Goal: Share content: Share content

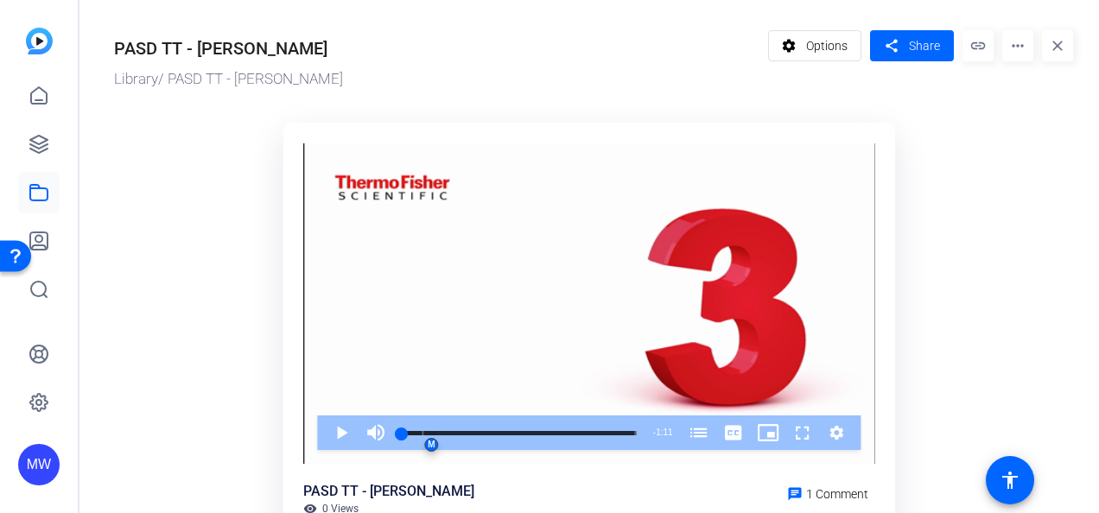
click at [1012, 50] on mat-icon "more_horiz" at bounding box center [1018, 45] width 31 height 31
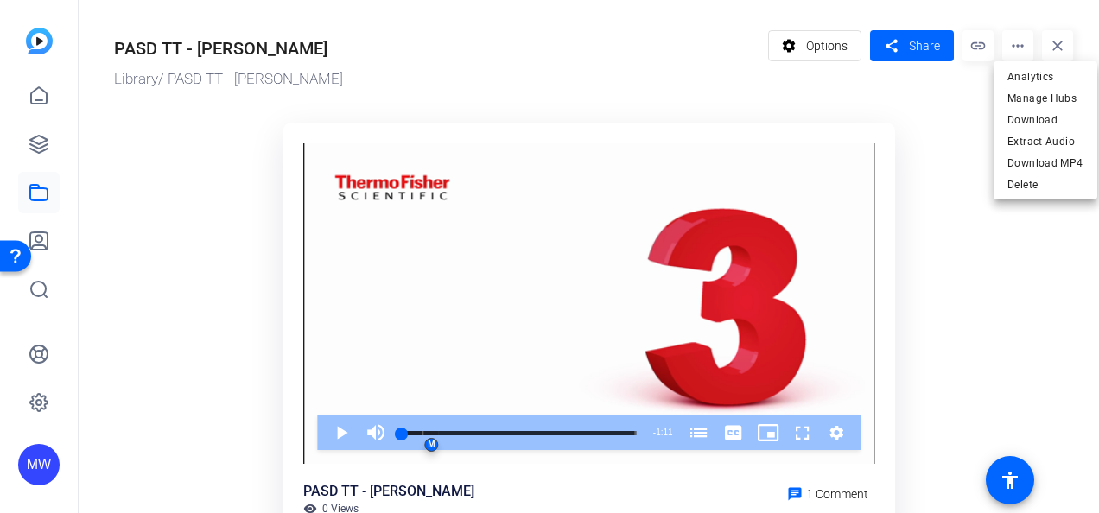
click at [1012, 50] on div at bounding box center [549, 256] width 1099 height 513
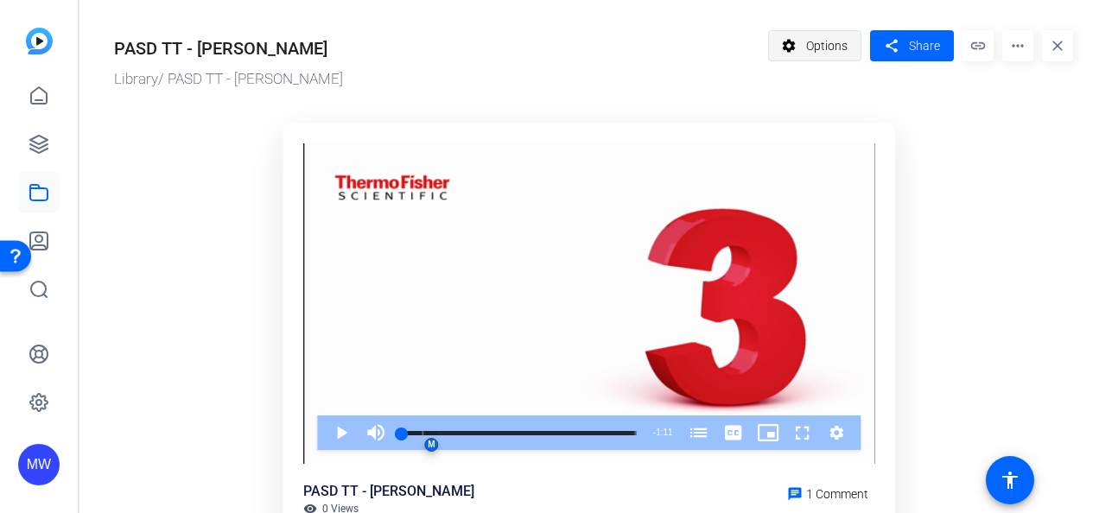
click at [779, 38] on mat-icon "settings" at bounding box center [790, 45] width 22 height 33
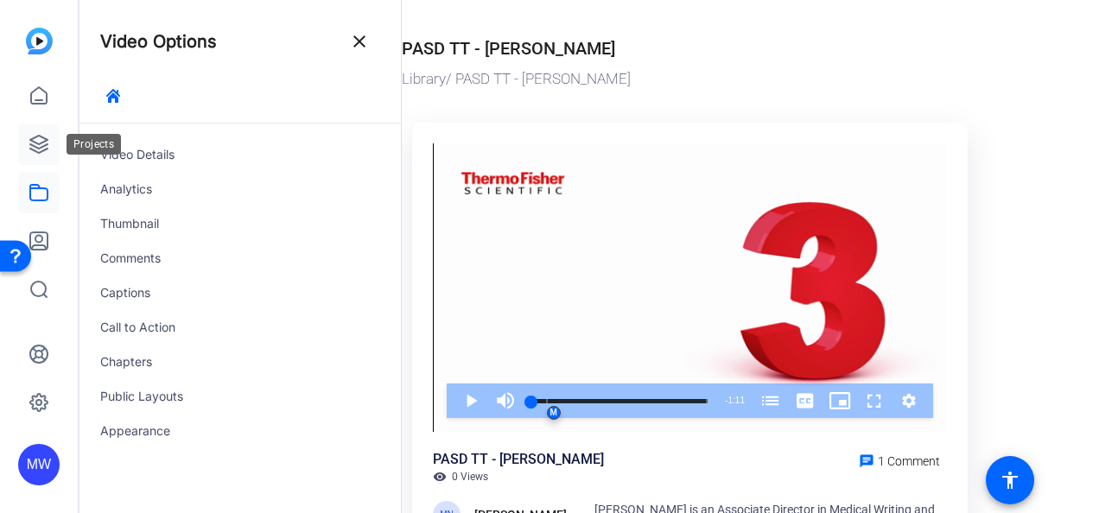
click at [48, 137] on icon at bounding box center [39, 144] width 21 height 21
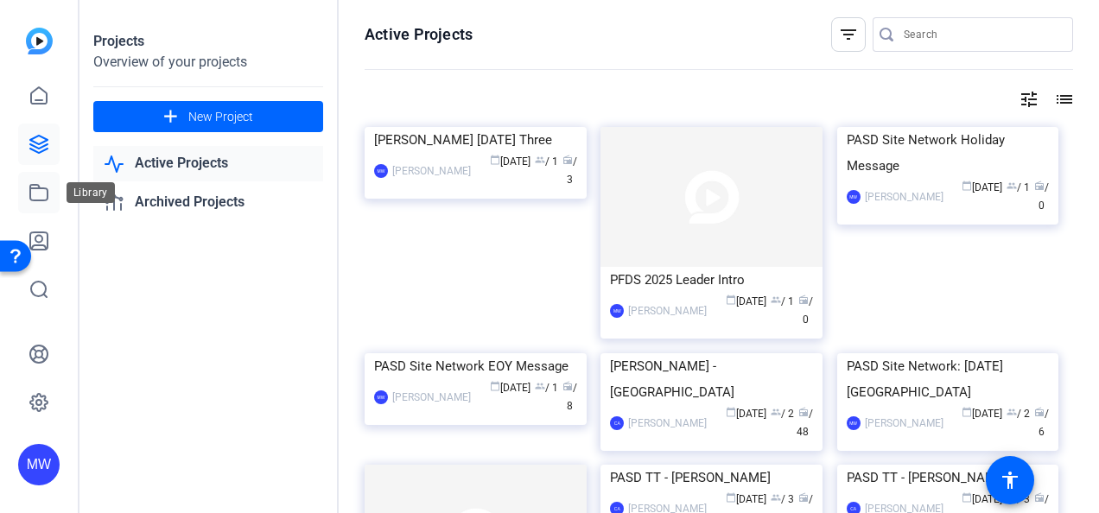
click at [47, 182] on icon at bounding box center [39, 192] width 21 height 21
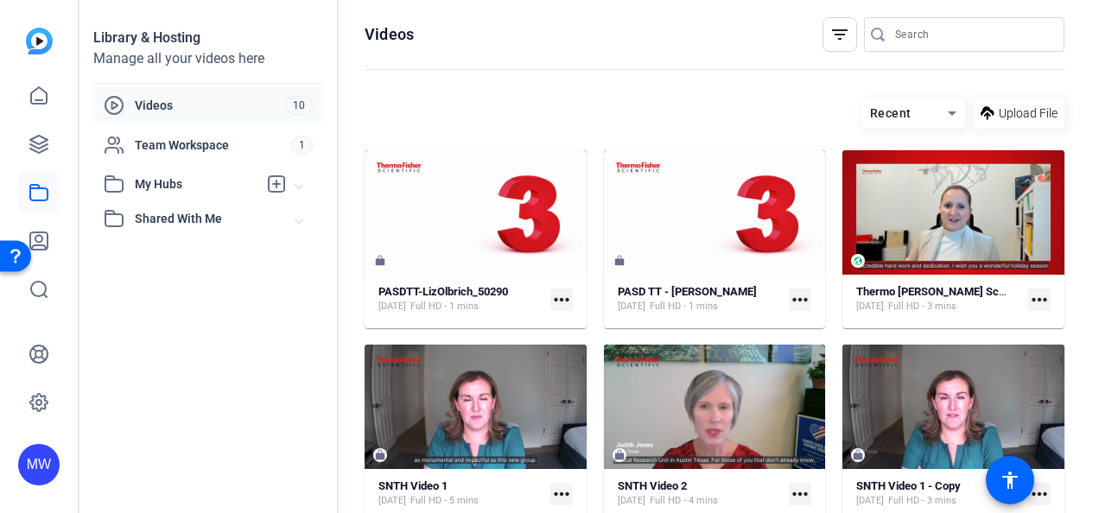
click at [407, 286] on strong "PASDTT-LizOlbrich_50290" at bounding box center [444, 291] width 130 height 13
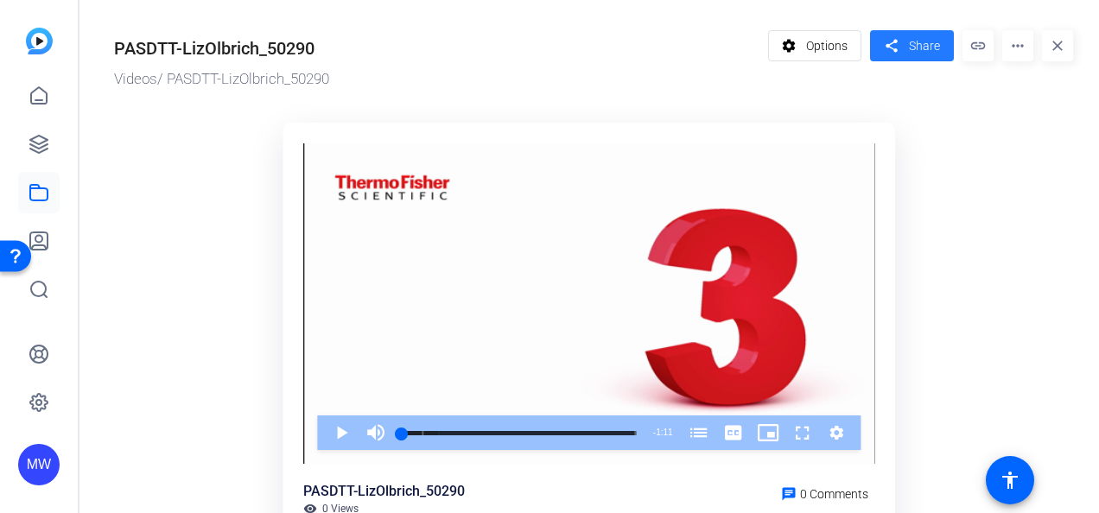
click at [913, 41] on span "Share" at bounding box center [924, 46] width 31 height 18
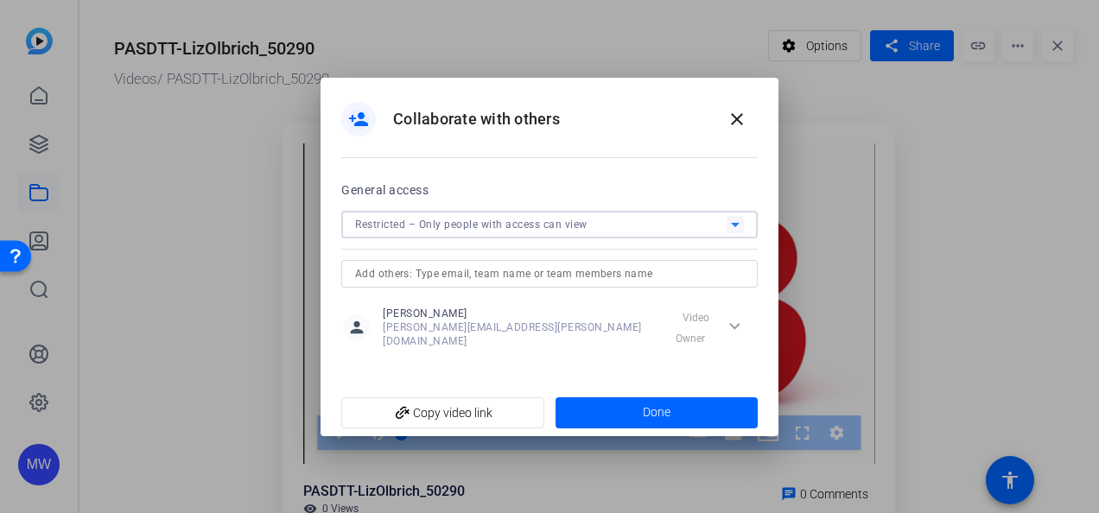
click at [588, 230] on div "Restricted – Only people with access can view" at bounding box center [541, 224] width 372 height 22
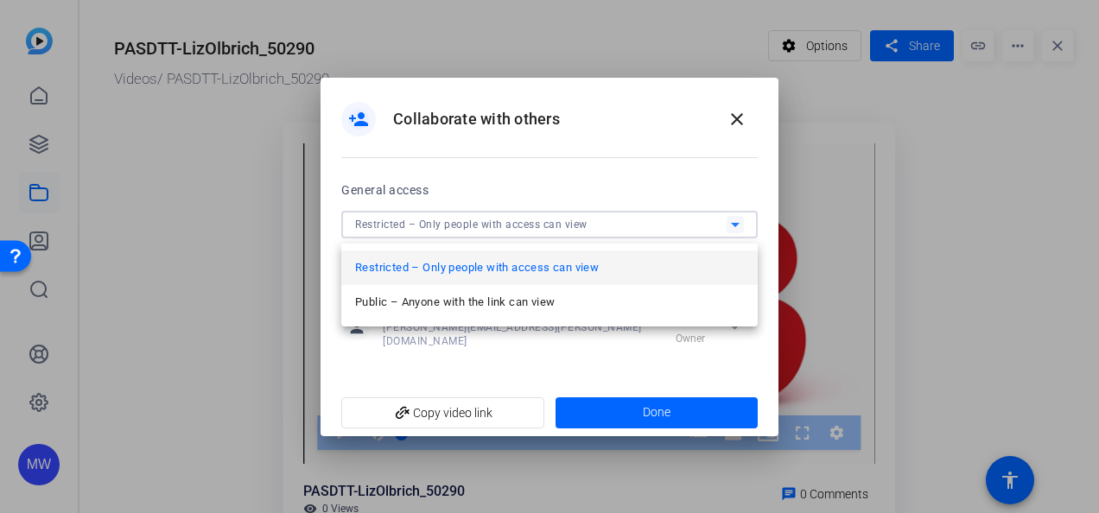
click at [733, 124] on div at bounding box center [549, 256] width 1099 height 513
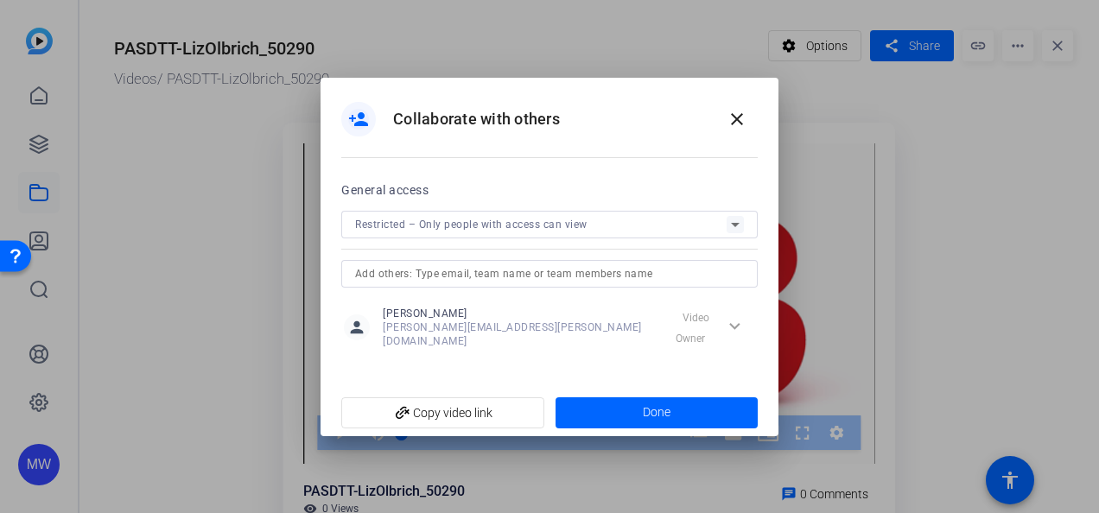
click at [551, 231] on span "Restricted – Only people with access can view" at bounding box center [471, 225] width 232 height 12
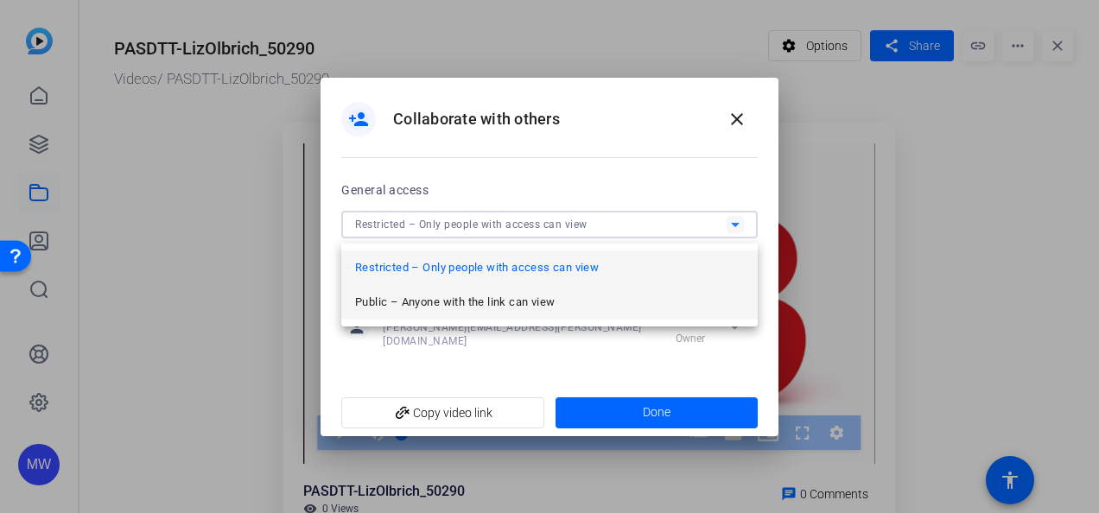
click at [538, 304] on span "Public – Anyone with the link can view" at bounding box center [455, 302] width 200 height 21
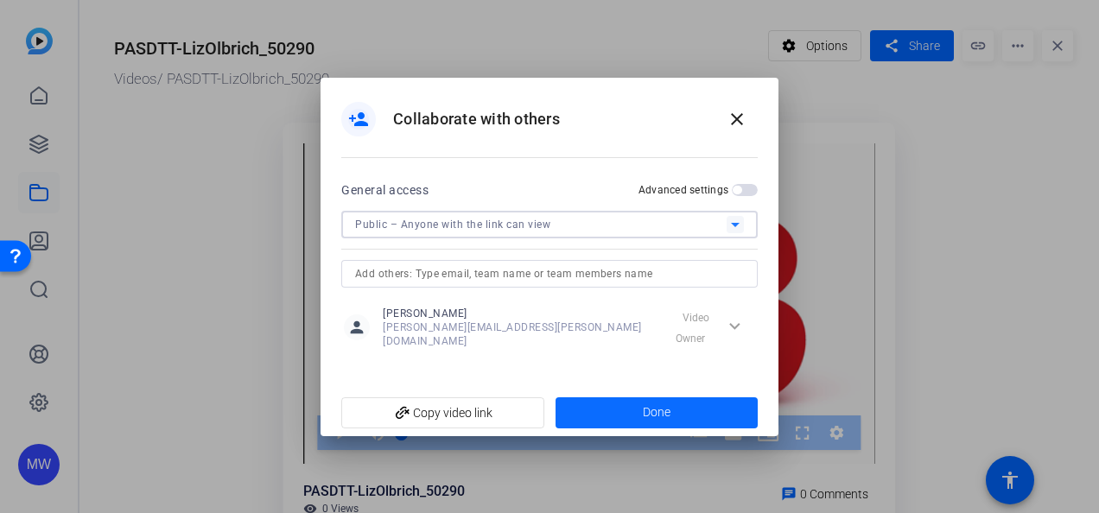
click at [697, 392] on span at bounding box center [657, 412] width 203 height 41
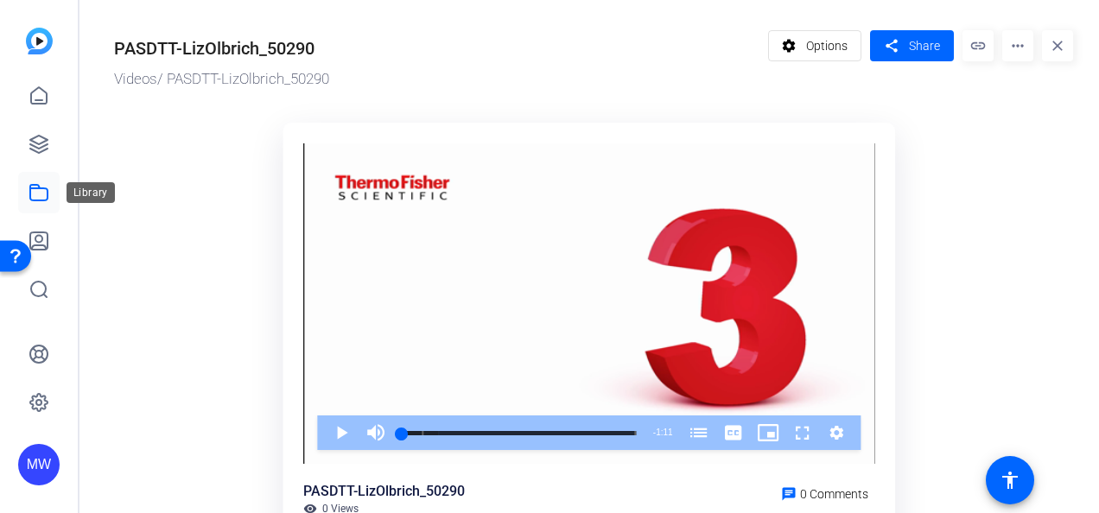
click at [34, 194] on icon at bounding box center [39, 192] width 21 height 21
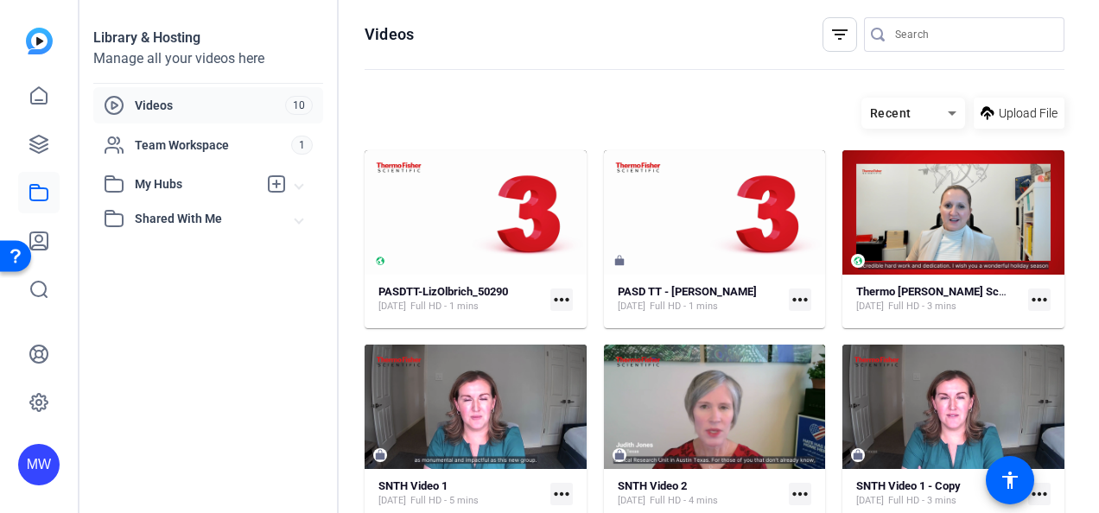
click at [560, 309] on div "PASDTT-LizOlbrich_50290 [DATE] Full HD - 1 mins more_horiz" at bounding box center [476, 299] width 194 height 30
click at [559, 297] on mat-icon "more_horiz" at bounding box center [562, 300] width 22 height 22
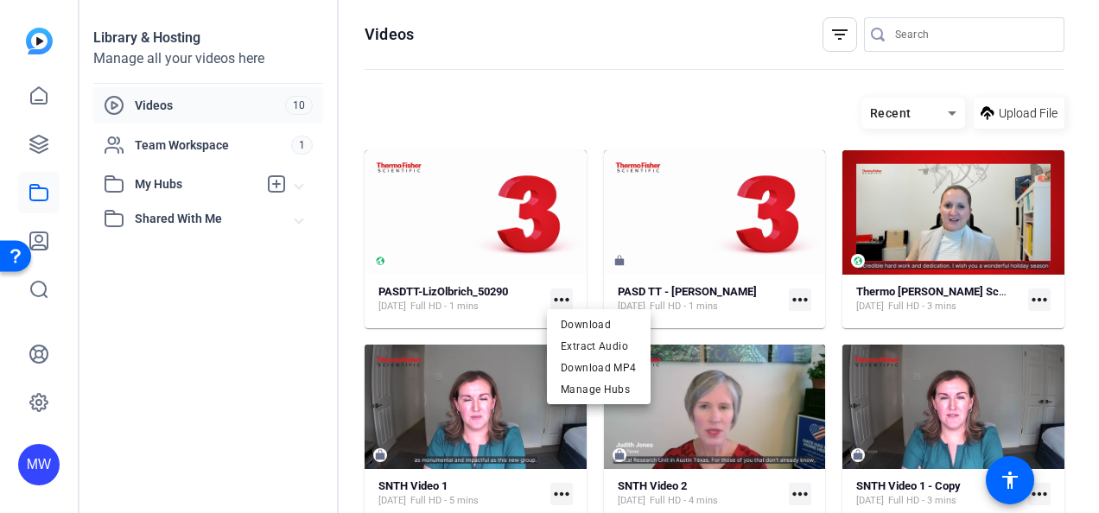
click at [467, 289] on div at bounding box center [549, 256] width 1099 height 513
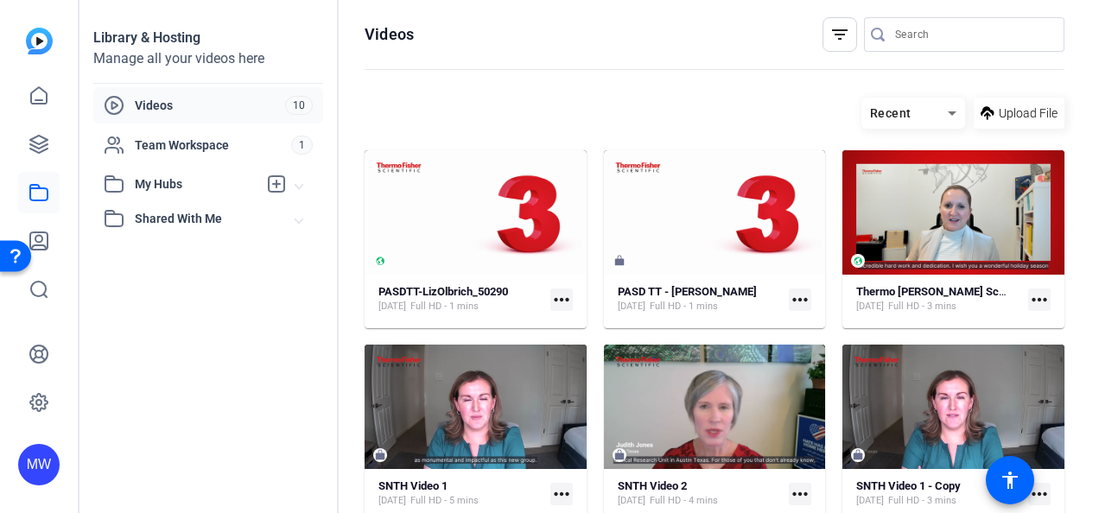
click at [553, 296] on mat-icon "more_horiz" at bounding box center [562, 300] width 22 height 22
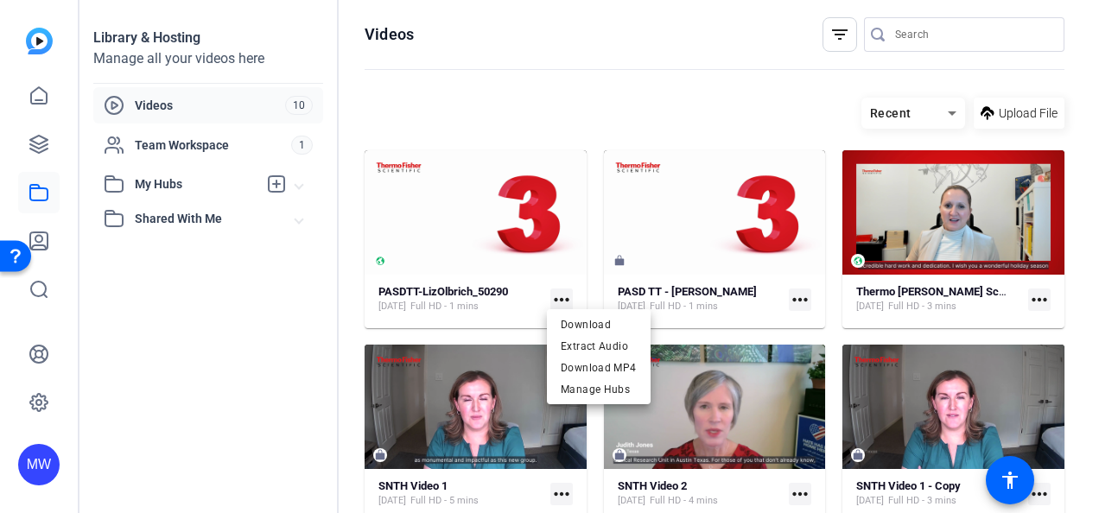
click at [401, 293] on div at bounding box center [549, 256] width 1099 height 513
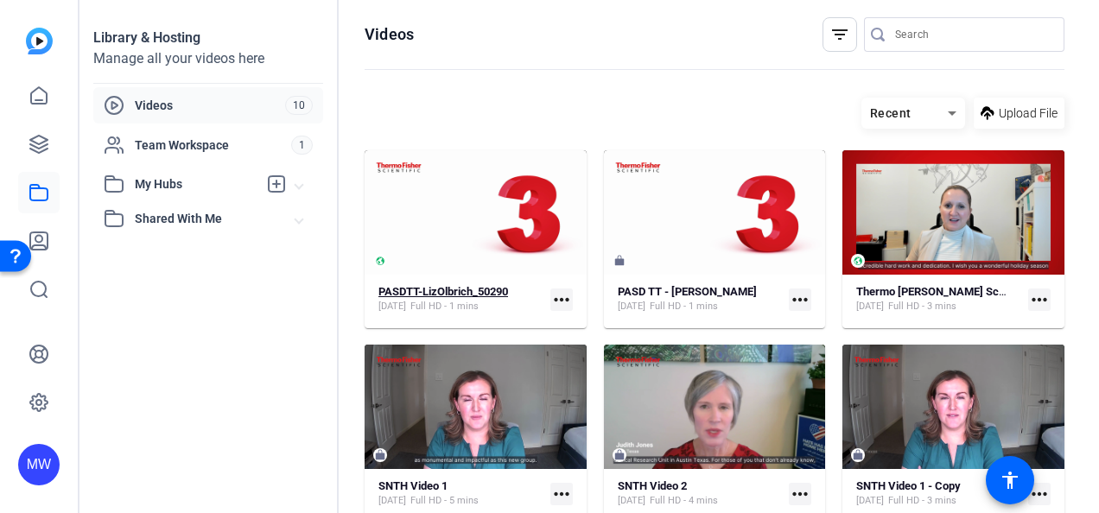
click at [401, 290] on strong "PASDTT-LizOlbrich_50290" at bounding box center [444, 291] width 130 height 13
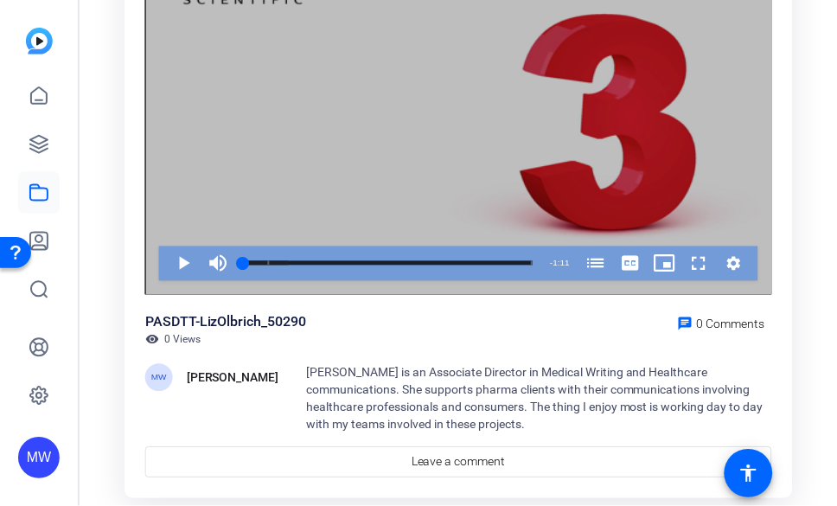
scroll to position [201, 0]
click at [409, 145] on div "Video Player" at bounding box center [458, 118] width 626 height 352
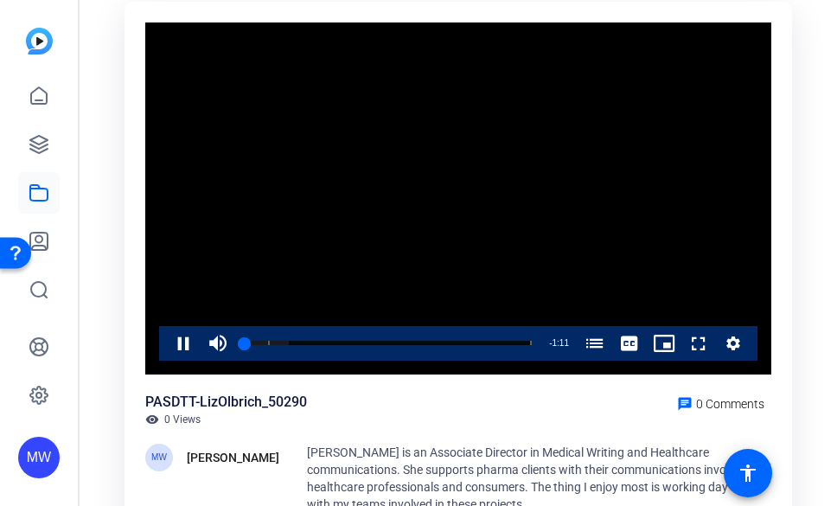
scroll to position [0, 0]
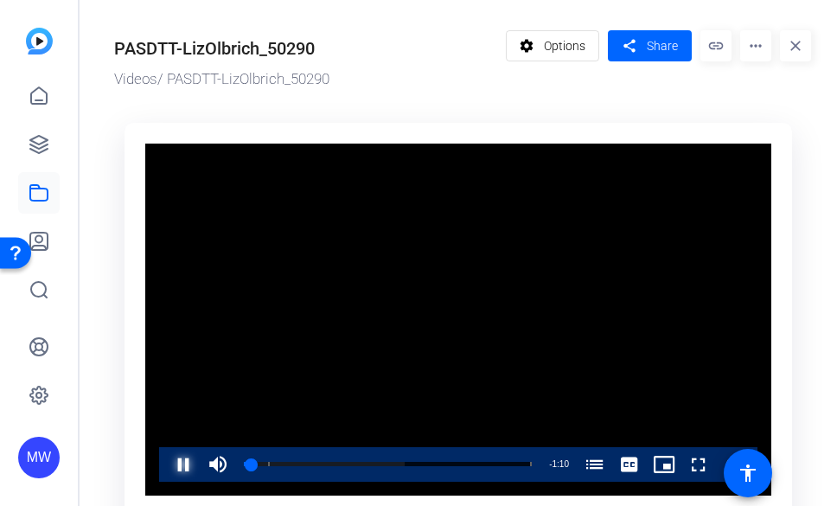
click at [166, 463] on span "Video Player" at bounding box center [166, 464] width 0 height 35
click at [46, 93] on icon at bounding box center [39, 95] width 16 height 16
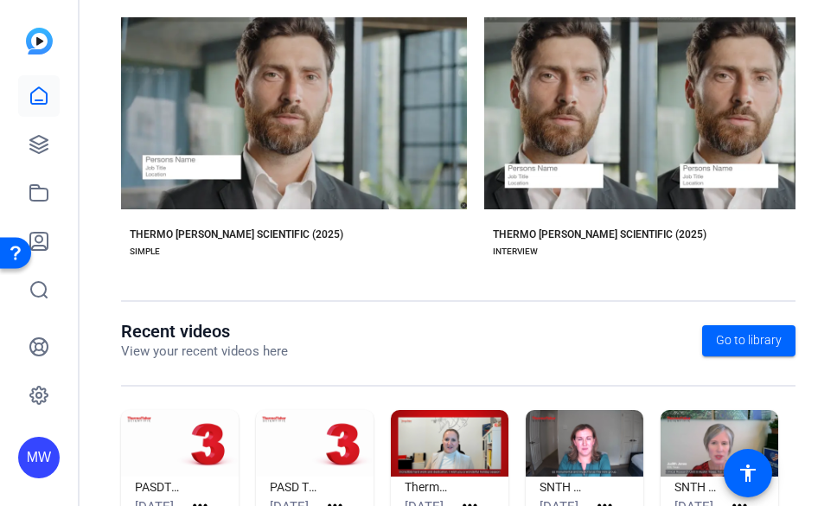
scroll to position [460, 0]
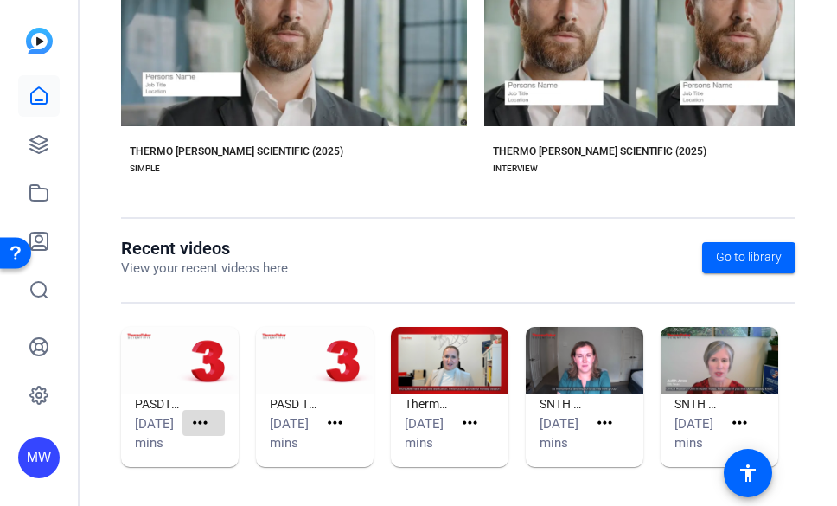
click at [212, 411] on span at bounding box center [203, 422] width 42 height 41
click at [202, 412] on mat-icon "more_horiz" at bounding box center [200, 423] width 22 height 22
click at [202, 411] on div at bounding box center [418, 253] width 837 height 506
click at [189, 417] on mat-icon "more_horiz" at bounding box center [200, 423] width 22 height 22
click at [189, 417] on div at bounding box center [418, 253] width 837 height 506
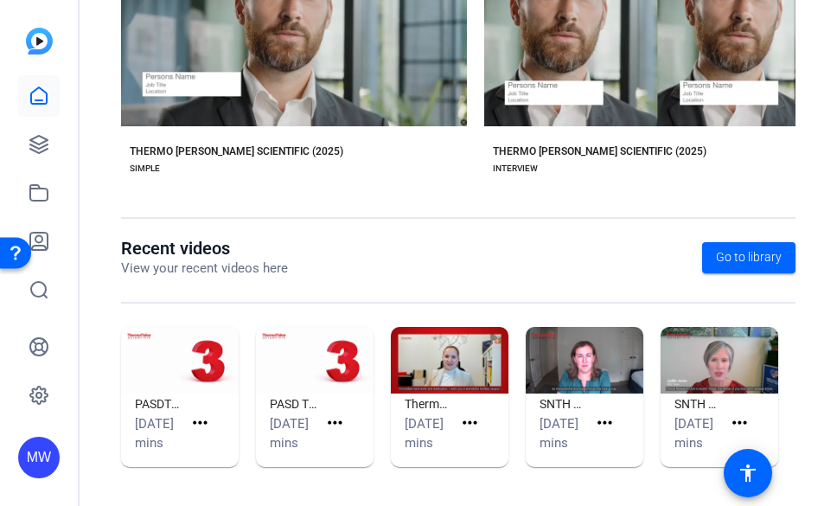
click at [157, 416] on span "[DATE]" at bounding box center [154, 424] width 39 height 16
click at [146, 393] on h1 "PASDTT-LizOlbrich_50290" at bounding box center [159, 403] width 48 height 21
click at [204, 414] on mat-icon "more_horiz" at bounding box center [200, 423] width 22 height 22
click at [751, 229] on div at bounding box center [418, 253] width 837 height 506
drag, startPoint x: 751, startPoint y: 229, endPoint x: 731, endPoint y: 235, distance: 20.8
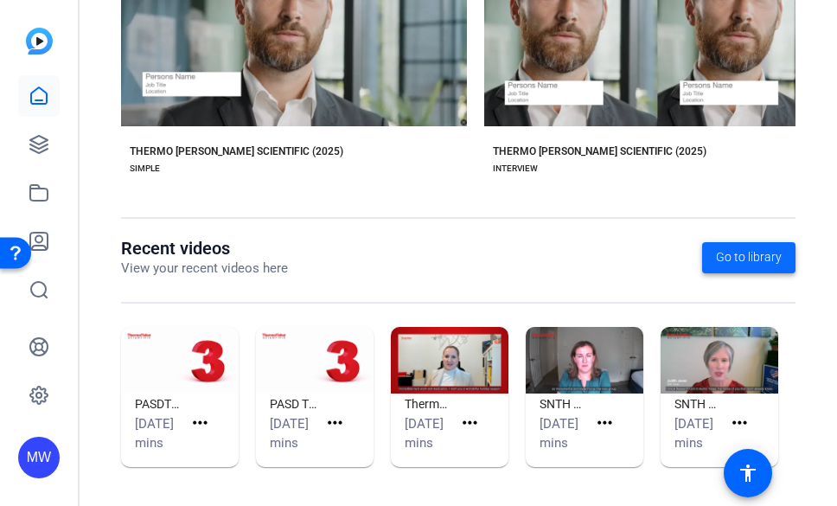
drag, startPoint x: 731, startPoint y: 235, endPoint x: 722, endPoint y: 233, distance: 9.7
click at [756, 248] on span "Go to library" at bounding box center [749, 257] width 66 height 18
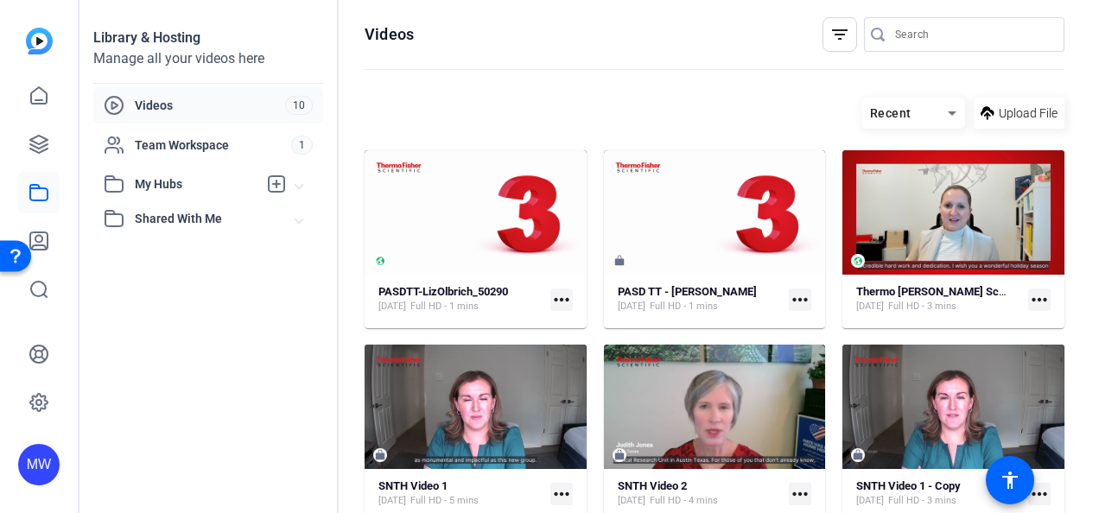
click at [162, 382] on div "Library & Hosting Manage all your videos here Videos 10 Team Workspace 1 My Hub…" at bounding box center [209, 256] width 259 height 513
